Goal: Obtain resource: Download file/media

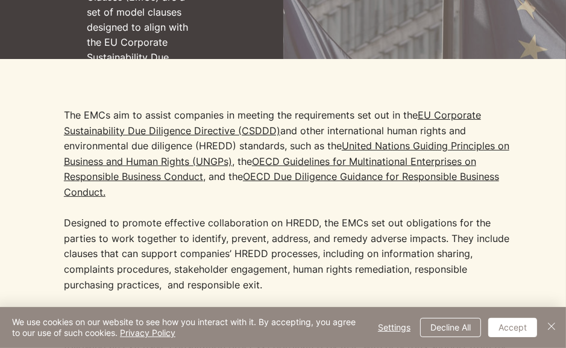
scroll to position [302, 0]
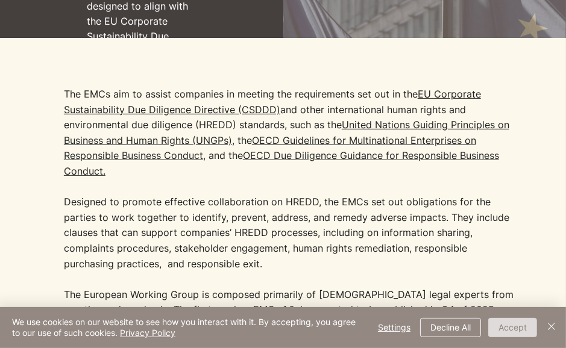
click at [526, 324] on button "Accept" at bounding box center [512, 327] width 49 height 19
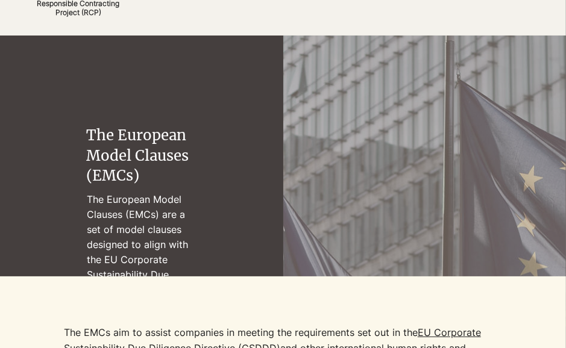
scroll to position [0, 0]
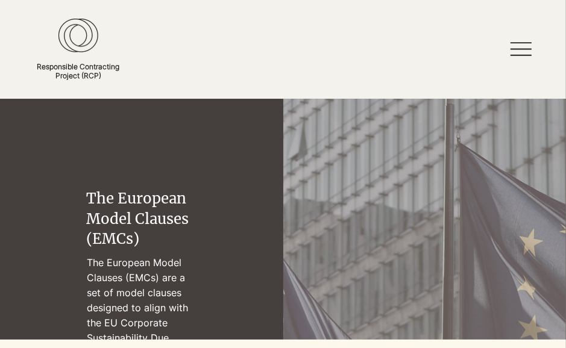
click at [518, 59] on icon at bounding box center [521, 49] width 21 height 21
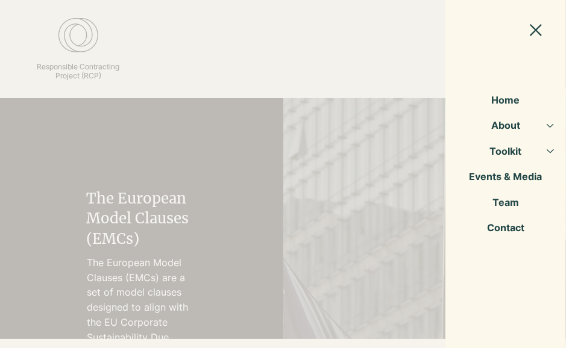
click at [535, 30] on icon "Close Site Navigation" at bounding box center [536, 30] width 12 height 12
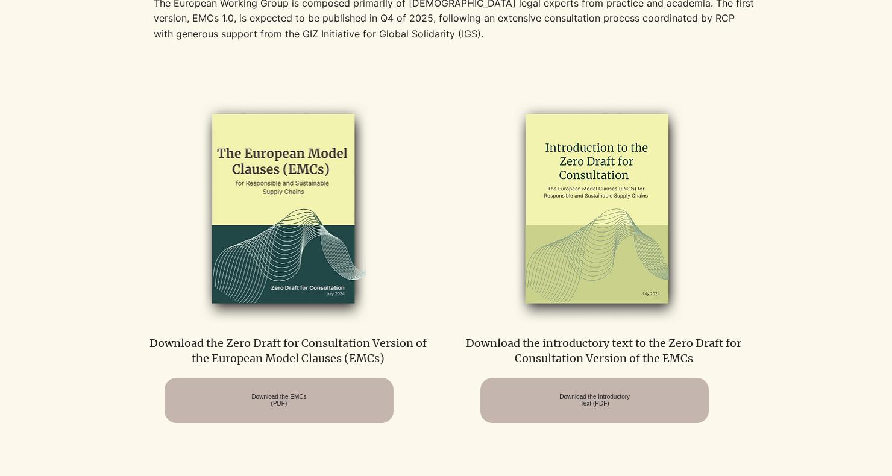
scroll to position [579, 0]
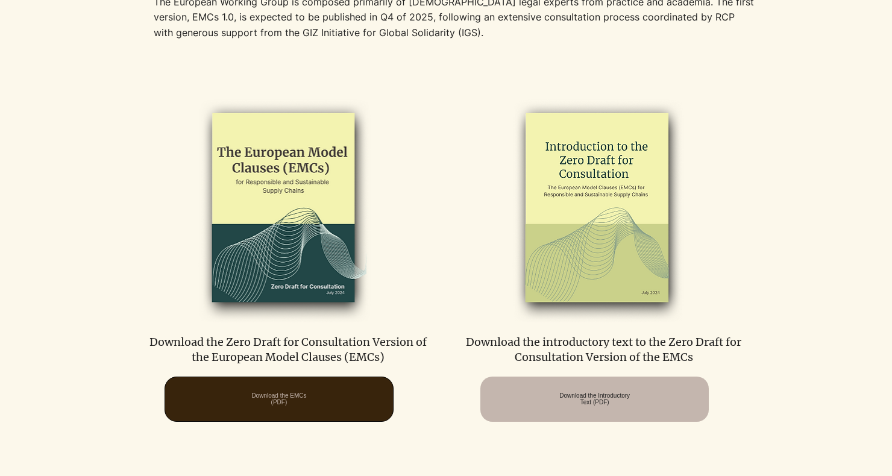
click at [306, 403] on span "Download the EMCs (PDF)" at bounding box center [278, 398] width 55 height 13
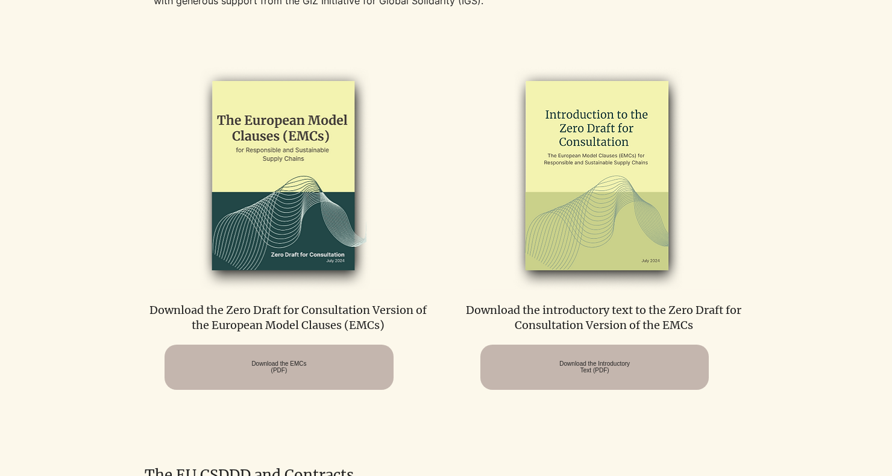
scroll to position [627, 0]
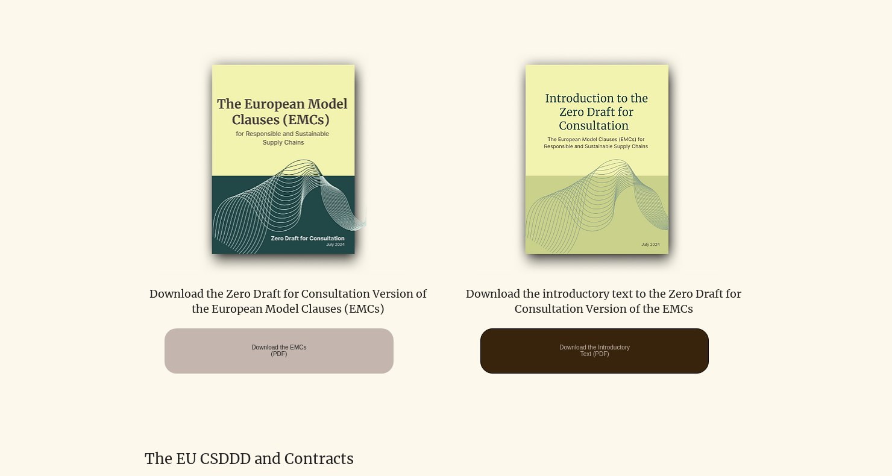
click at [630, 354] on span "Download the Introductory Text (PDF)" at bounding box center [594, 350] width 71 height 13
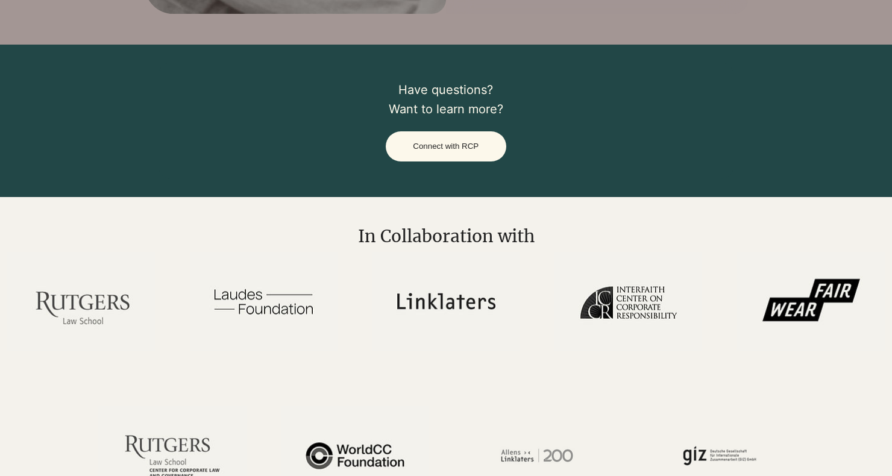
scroll to position [2363, 0]
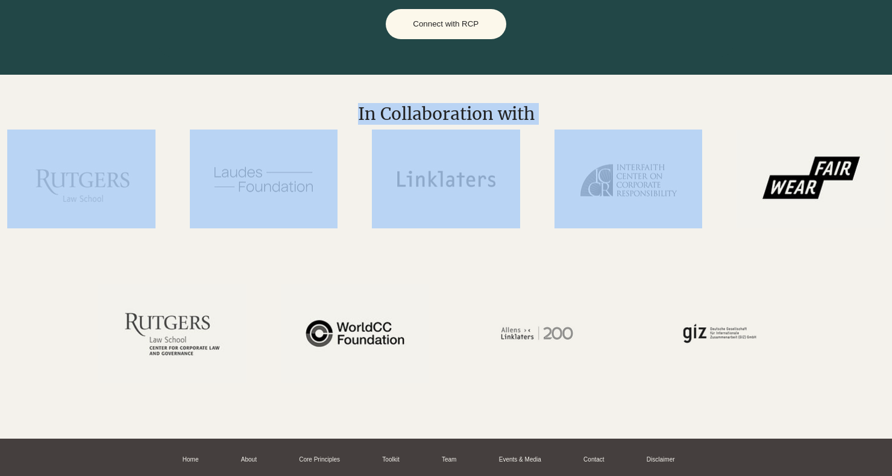
drag, startPoint x: 366, startPoint y: 161, endPoint x: 541, endPoint y: 220, distance: 184.5
click at [541, 220] on div "In Collaboration with" at bounding box center [446, 257] width 892 height 364
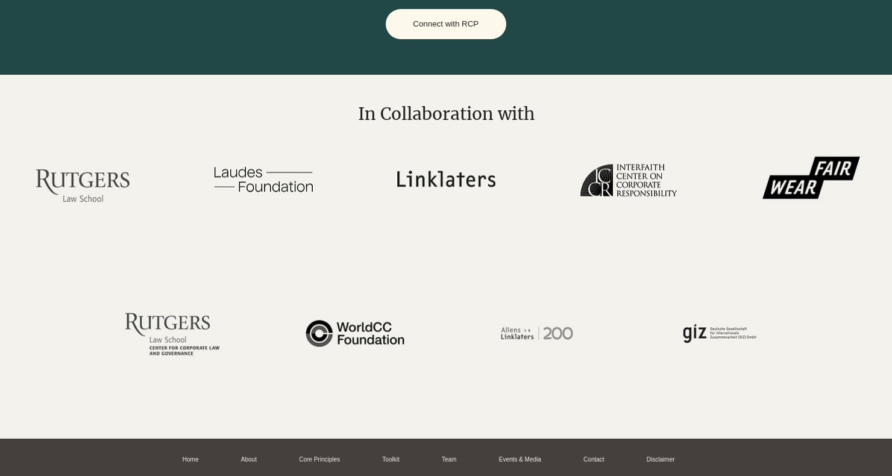
click at [753, 238] on div at bounding box center [811, 195] width 160 height 131
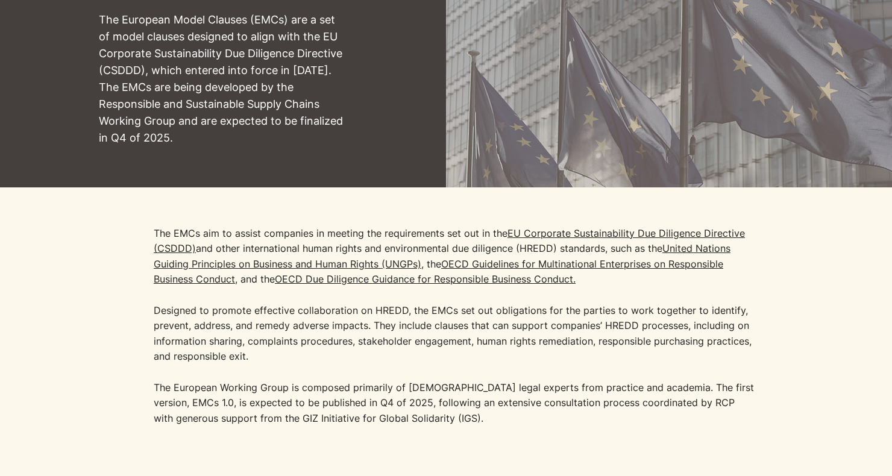
scroll to position [0, 0]
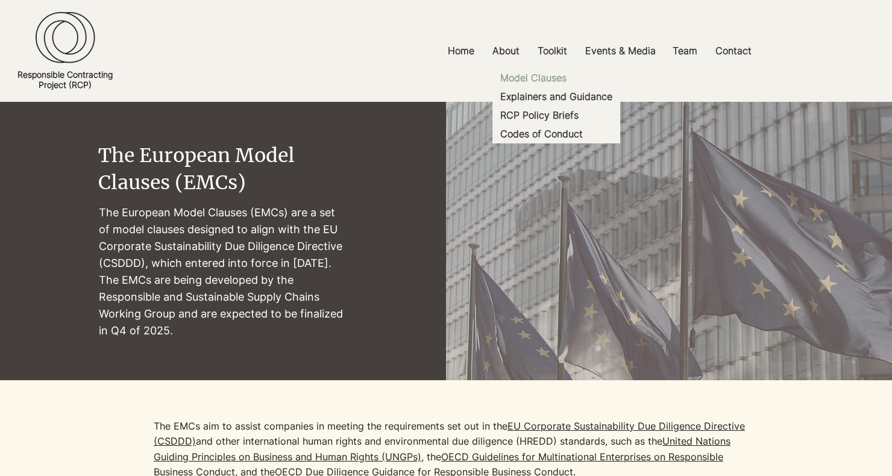
click at [555, 75] on p "Model Clauses" at bounding box center [533, 78] width 76 height 19
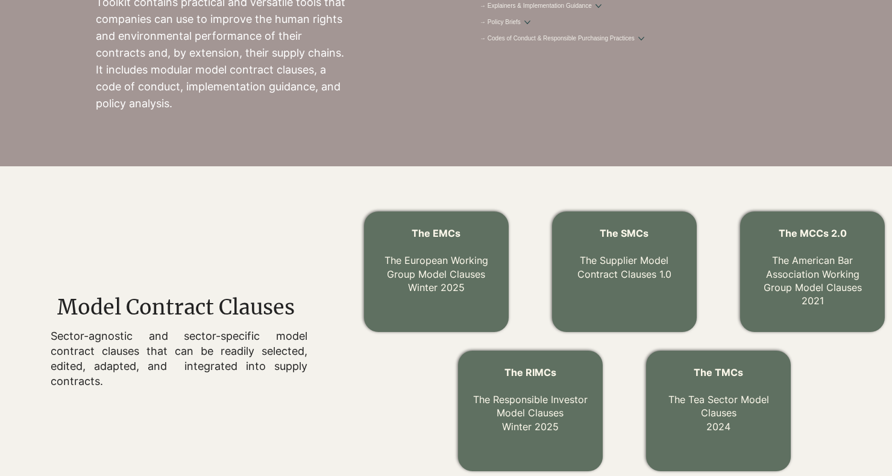
scroll to position [289, 0]
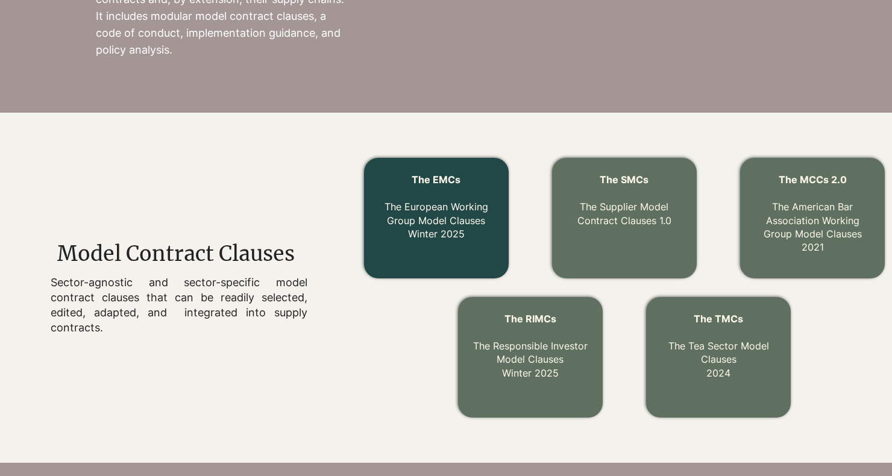
click at [471, 224] on link "The EMCs The European Working Group Model Clauses Winter 2025" at bounding box center [437, 207] width 104 height 66
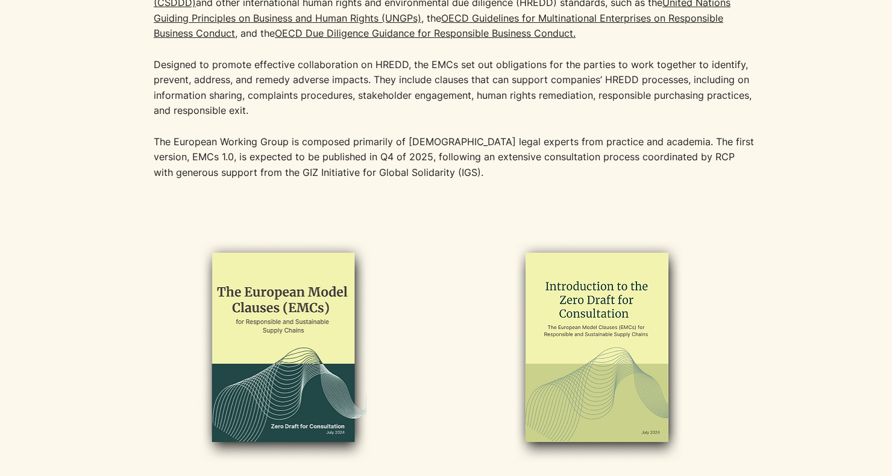
scroll to position [241, 0]
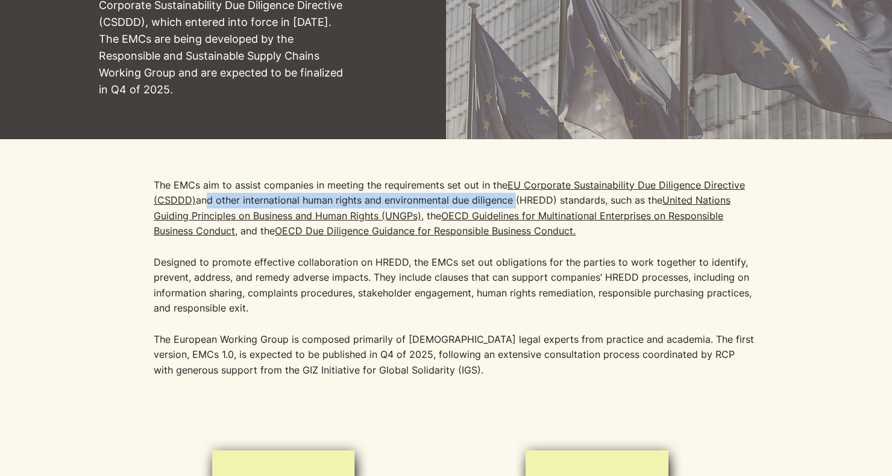
drag, startPoint x: 215, startPoint y: 198, endPoint x: 514, endPoint y: 200, distance: 299.0
click at [514, 200] on p "The EMCs aim to assist companies in meeting the requirements set out in the [GE…" at bounding box center [455, 247] width 603 height 139
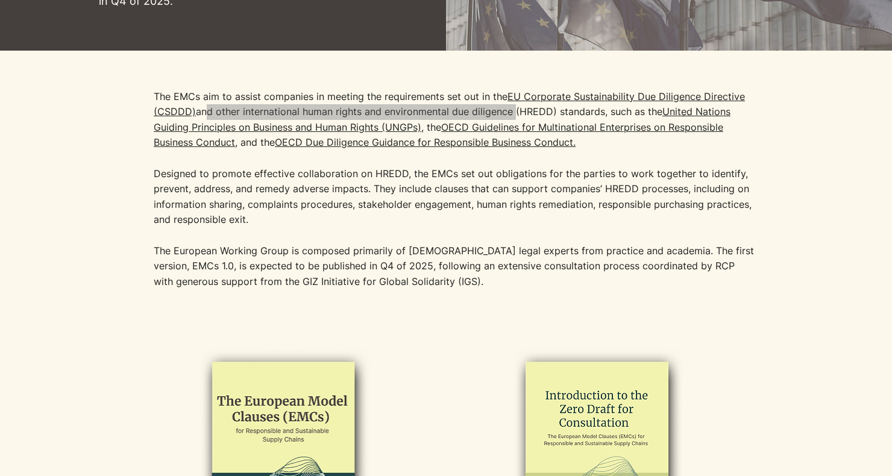
scroll to position [338, 0]
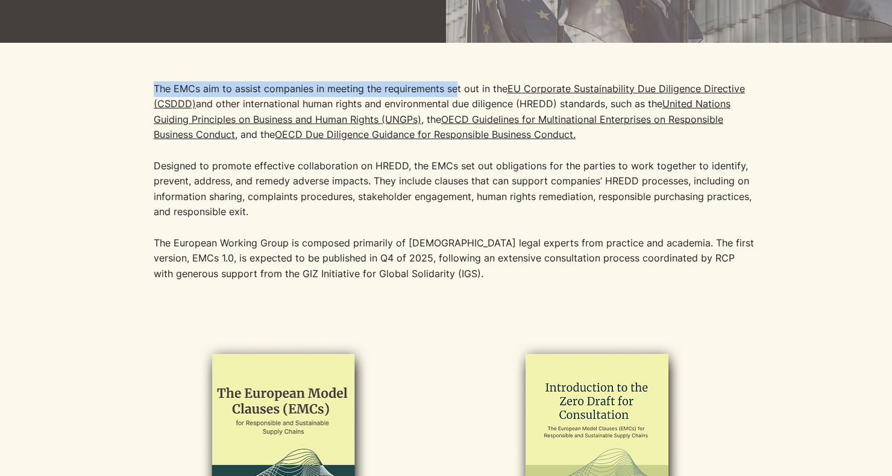
drag, startPoint x: 549, startPoint y: 167, endPoint x: 823, endPoint y: 286, distance: 299.1
click at [823, 286] on div "The EMCs aim to assist companies in meeting the requirements set out in the [GE…" at bounding box center [446, 179] width 892 height 272
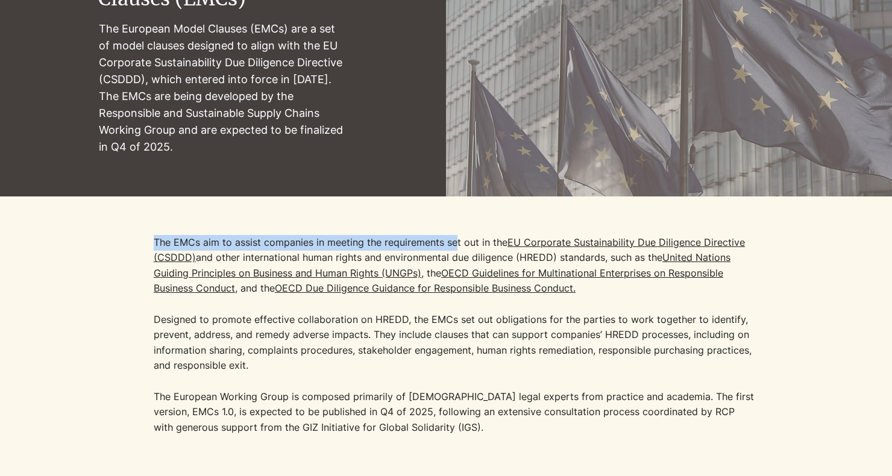
scroll to position [48, 0]
